Goal: Information Seeking & Learning: Learn about a topic

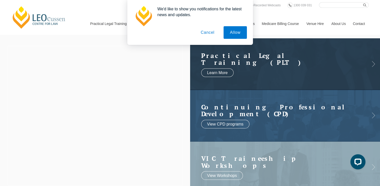
click at [209, 33] on button "Cancel" at bounding box center [208, 32] width 26 height 13
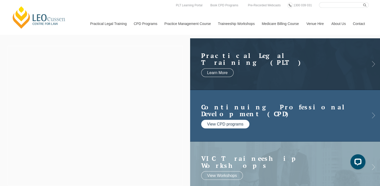
click at [228, 125] on link "View CPD programs" at bounding box center [225, 123] width 49 height 9
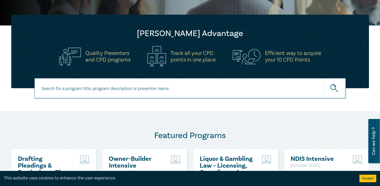
scroll to position [164, 0]
